Goal: Task Accomplishment & Management: Manage account settings

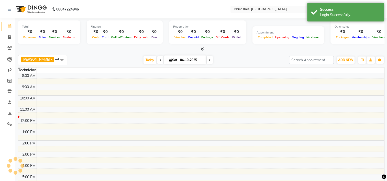
select select "en"
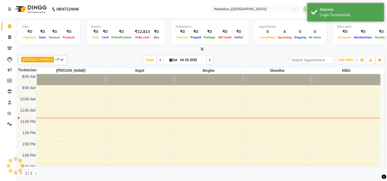
scroll to position [34, 0]
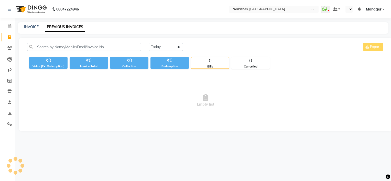
select select "en"
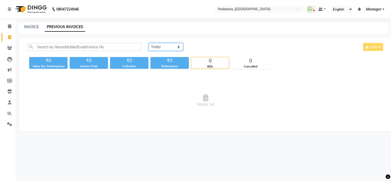
click at [179, 49] on select "Today Yesterday Custom Range" at bounding box center [166, 47] width 34 height 8
select select "yesterday"
click at [149, 43] on select "Today Yesterday Custom Range" at bounding box center [166, 47] width 34 height 8
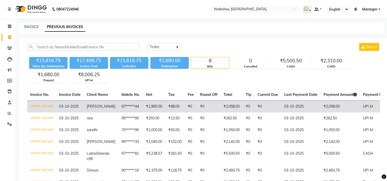
click at [149, 108] on td "₹1,960.00" at bounding box center [154, 107] width 22 height 12
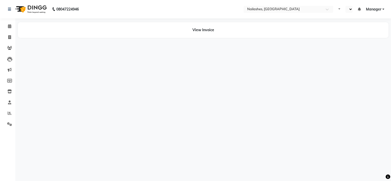
select select "en"
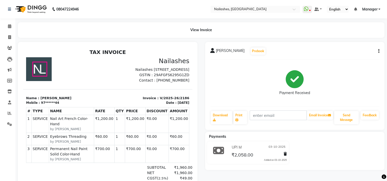
scroll to position [33, 0]
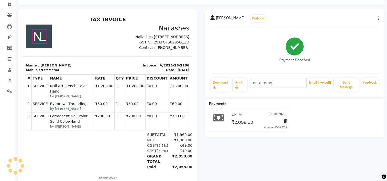
click at [267, 151] on div "[PERSON_NAME] Prebook Payment Received Download Print Email Invoice Send Messag…" at bounding box center [294, 105] width 187 height 193
click at [239, 115] on span "UPI M" at bounding box center [237, 114] width 10 height 5
click at [222, 119] on icon at bounding box center [218, 118] width 11 height 10
click at [380, 18] on div "[PERSON_NAME] Prebook Payment Received Download Print Email Invoice Send Messag…" at bounding box center [295, 53] width 180 height 88
click at [378, 18] on button "button" at bounding box center [377, 18] width 3 height 5
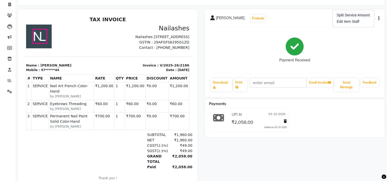
drag, startPoint x: 378, startPoint y: 18, endPoint x: 361, endPoint y: 15, distance: 16.5
click at [361, 15] on body "08047224946 Select Location × [GEOGRAPHIC_DATA] WhatsApp Status ✕ Status: Disco…" at bounding box center [193, 57] width 387 height 181
click at [361, 15] on div "[PERSON_NAME] Prebook" at bounding box center [294, 18] width 169 height 8
drag, startPoint x: 391, startPoint y: 1, endPoint x: 276, endPoint y: 68, distance: 132.7
click at [276, 68] on div "Payment Received" at bounding box center [294, 50] width 169 height 38
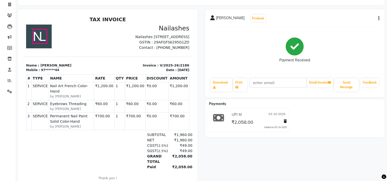
click at [386, 24] on div "[PERSON_NAME] Prebook Payment Received Download Print Email Invoice Send Messag…" at bounding box center [294, 105] width 187 height 193
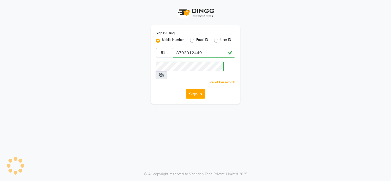
type input "9980535167"
click at [198, 89] on button "Sign In" at bounding box center [195, 94] width 19 height 10
